Goal: Information Seeking & Learning: Learn about a topic

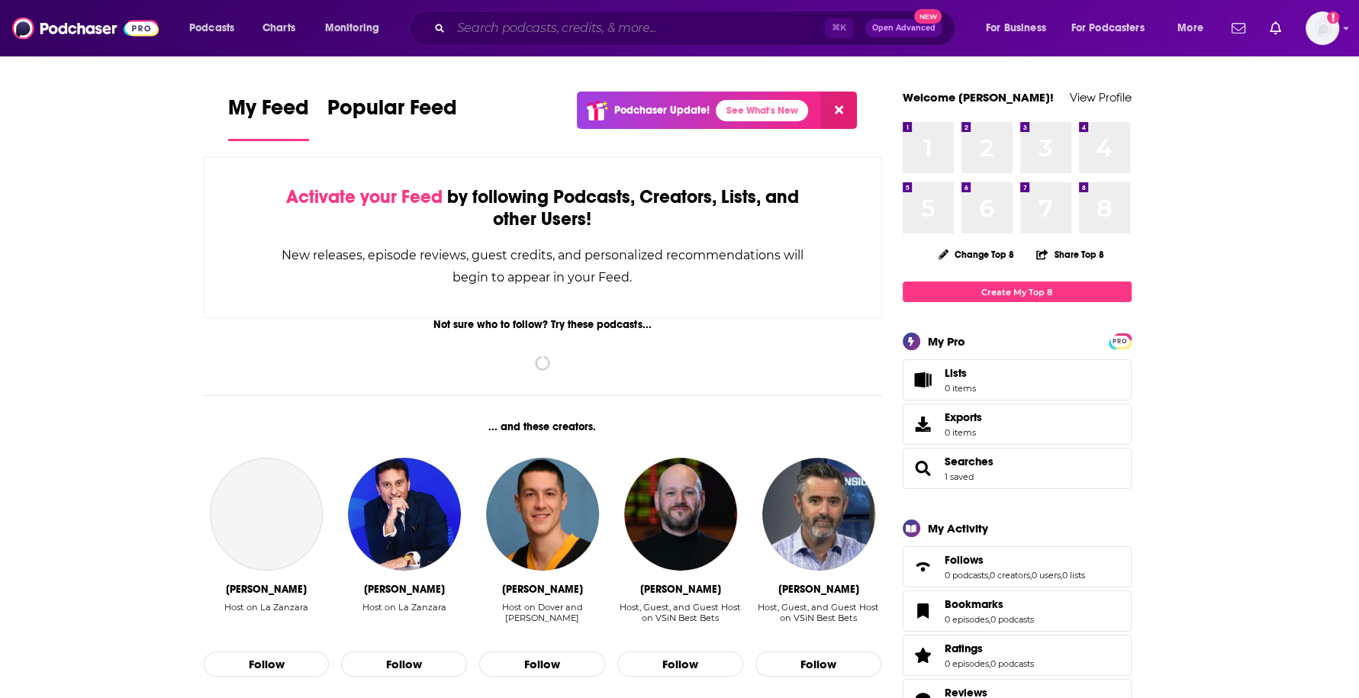
click at [603, 34] on input "Search podcasts, credits, & more..." at bounding box center [638, 28] width 374 height 24
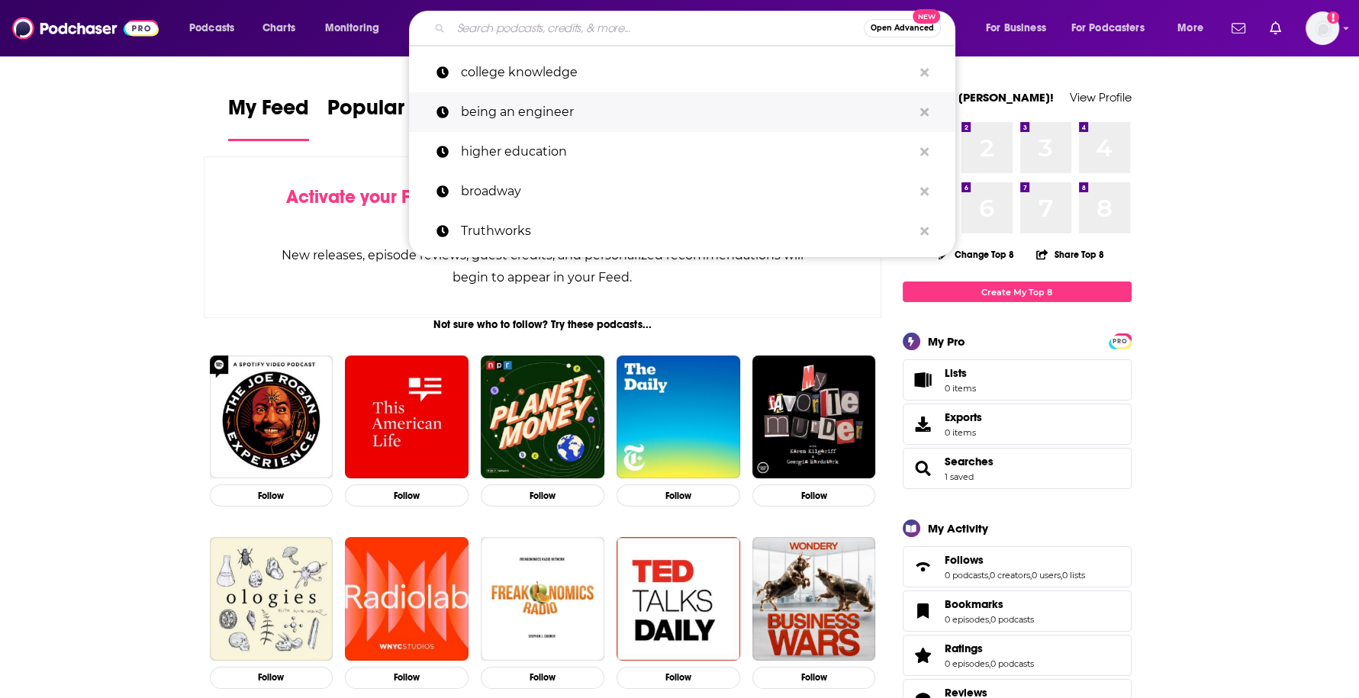
click at [562, 112] on p "being an engineer" at bounding box center [687, 112] width 452 height 40
type input "being an engineer"
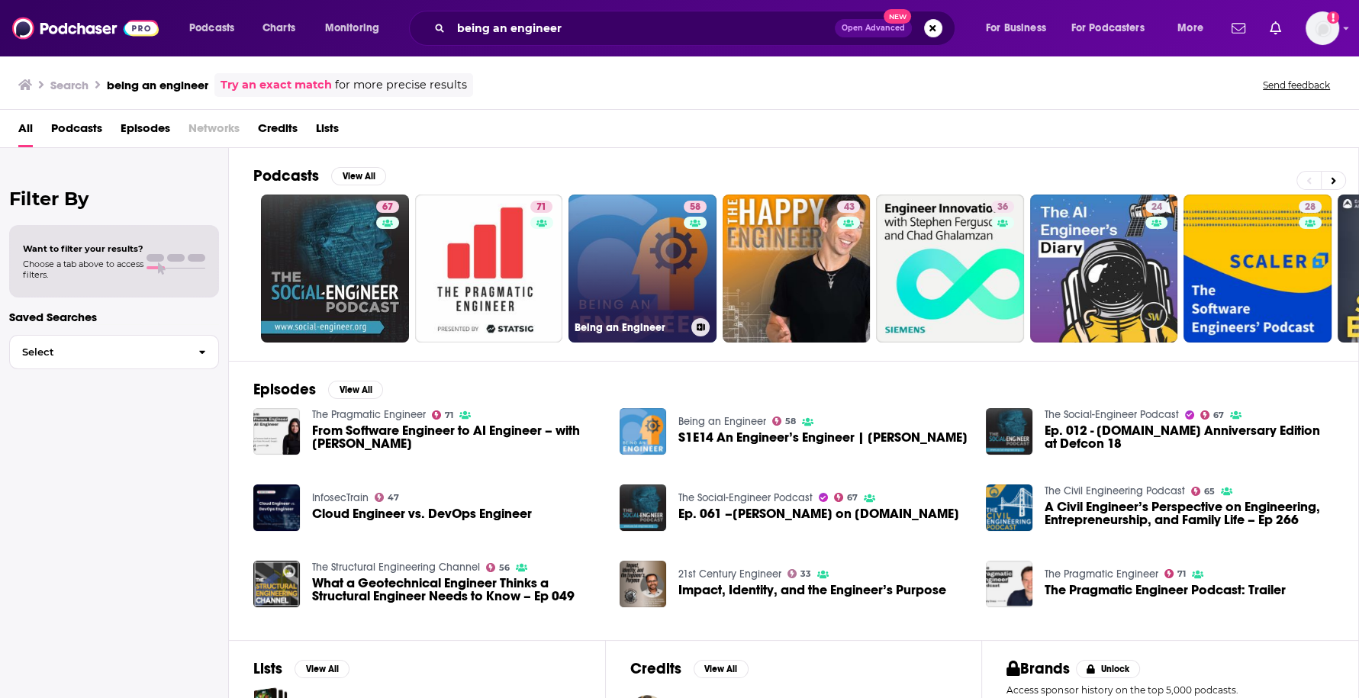
click at [632, 246] on link "58 Being an Engineer" at bounding box center [642, 269] width 148 height 148
